Goal: Information Seeking & Learning: Learn about a topic

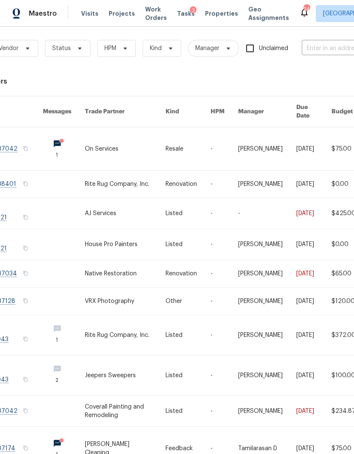
scroll to position [4, 56]
click at [327, 46] on input "text" at bounding box center [344, 48] width 85 height 13
type input "snug"
click at [280, 69] on li "[STREET_ADDRESS]" at bounding box center [297, 68] width 109 height 14
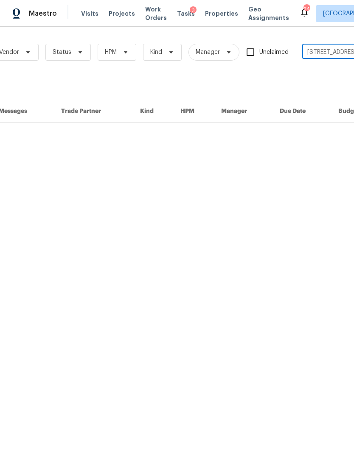
scroll to position [0, 56]
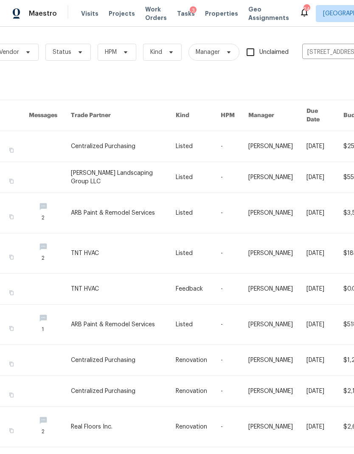
click at [149, 170] on link at bounding box center [123, 177] width 105 height 31
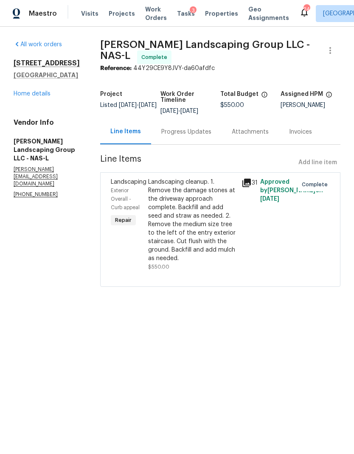
click at [35, 92] on link "Home details" at bounding box center [32, 94] width 37 height 6
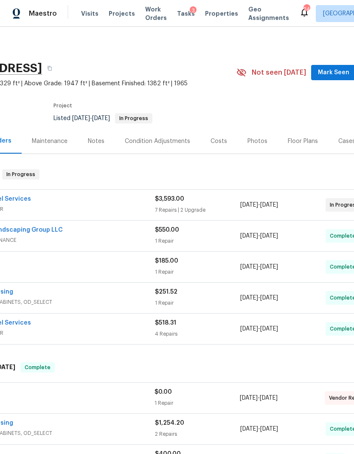
scroll to position [0, 72]
click at [255, 148] on div "Photos" at bounding box center [257, 141] width 40 height 25
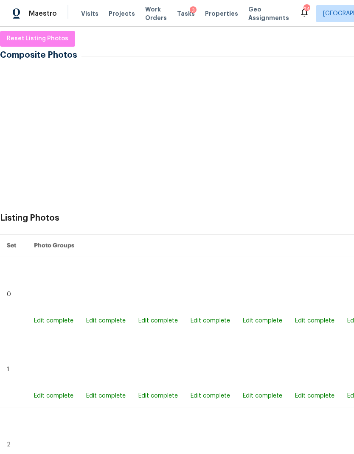
scroll to position [130, 0]
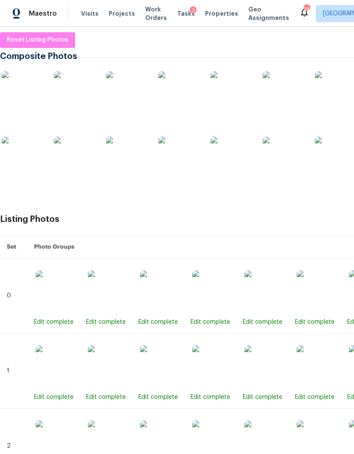
click at [287, 175] on img at bounding box center [284, 158] width 42 height 42
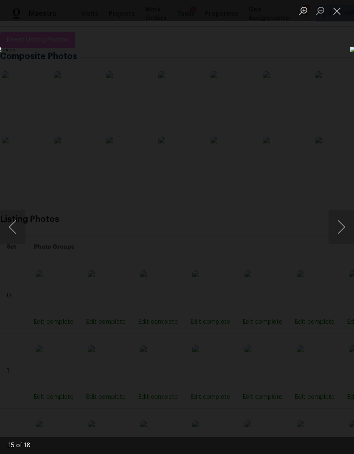
click at [344, 216] on button "Next image" at bounding box center [340, 227] width 25 height 34
click at [343, 227] on button "Next image" at bounding box center [340, 227] width 25 height 34
click at [341, 227] on button "Next image" at bounding box center [340, 227] width 25 height 34
click at [341, 232] on button "Next image" at bounding box center [340, 227] width 25 height 34
click at [343, 226] on button "Next image" at bounding box center [340, 227] width 25 height 34
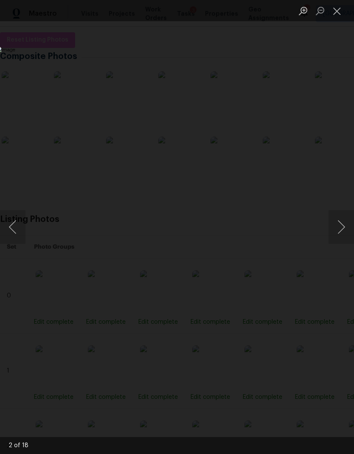
click at [341, 233] on button "Next image" at bounding box center [340, 227] width 25 height 34
click at [343, 231] on button "Next image" at bounding box center [340, 227] width 25 height 34
click at [340, 239] on button "Next image" at bounding box center [340, 227] width 25 height 34
click at [342, 230] on button "Next image" at bounding box center [340, 227] width 25 height 34
click at [342, 234] on button "Next image" at bounding box center [340, 227] width 25 height 34
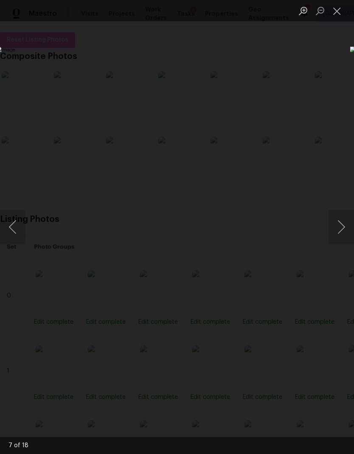
click at [339, 235] on button "Next image" at bounding box center [340, 227] width 25 height 34
click at [343, 228] on button "Next image" at bounding box center [340, 227] width 25 height 34
click at [342, 224] on button "Next image" at bounding box center [340, 227] width 25 height 34
click at [341, 228] on button "Next image" at bounding box center [340, 227] width 25 height 34
click at [342, 224] on button "Next image" at bounding box center [340, 227] width 25 height 34
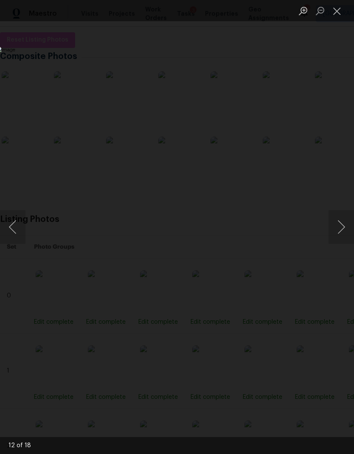
click at [341, 230] on button "Next image" at bounding box center [340, 227] width 25 height 34
click at [337, 226] on button "Next image" at bounding box center [340, 227] width 25 height 34
click at [342, 223] on button "Next image" at bounding box center [340, 227] width 25 height 34
click at [341, 227] on button "Next image" at bounding box center [340, 227] width 25 height 34
click at [341, 234] on button "Next image" at bounding box center [340, 227] width 25 height 34
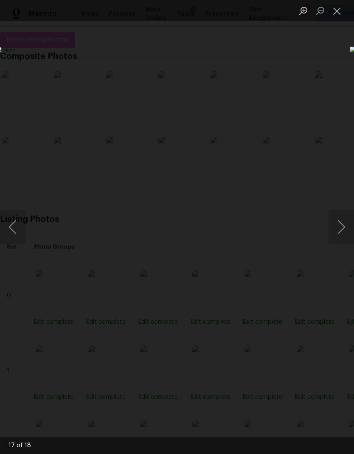
click at [336, 229] on button "Next image" at bounding box center [340, 227] width 25 height 34
click at [337, 230] on button "Next image" at bounding box center [340, 227] width 25 height 34
click at [339, 228] on button "Next image" at bounding box center [340, 227] width 25 height 34
click at [340, 229] on button "Next image" at bounding box center [340, 227] width 25 height 34
click at [341, 222] on button "Next image" at bounding box center [340, 227] width 25 height 34
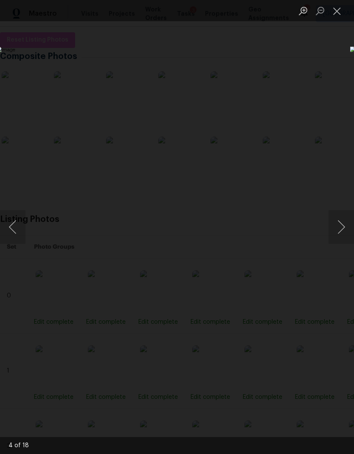
click at [342, 227] on button "Next image" at bounding box center [340, 227] width 25 height 34
click at [342, 228] on button "Next image" at bounding box center [340, 227] width 25 height 34
click at [341, 227] on button "Next image" at bounding box center [340, 227] width 25 height 34
click at [339, 223] on button "Next image" at bounding box center [340, 227] width 25 height 34
